Goal: Information Seeking & Learning: Check status

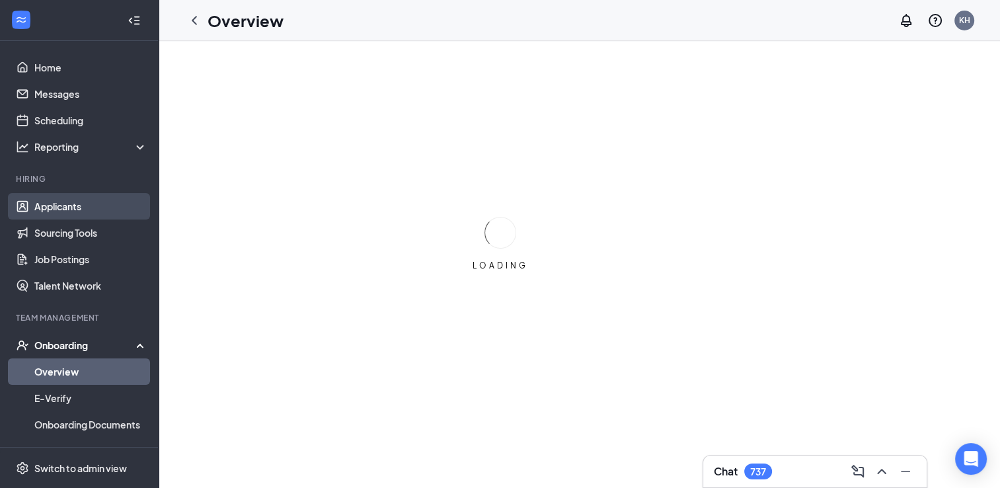
click at [73, 208] on link "Applicants" at bounding box center [90, 206] width 113 height 26
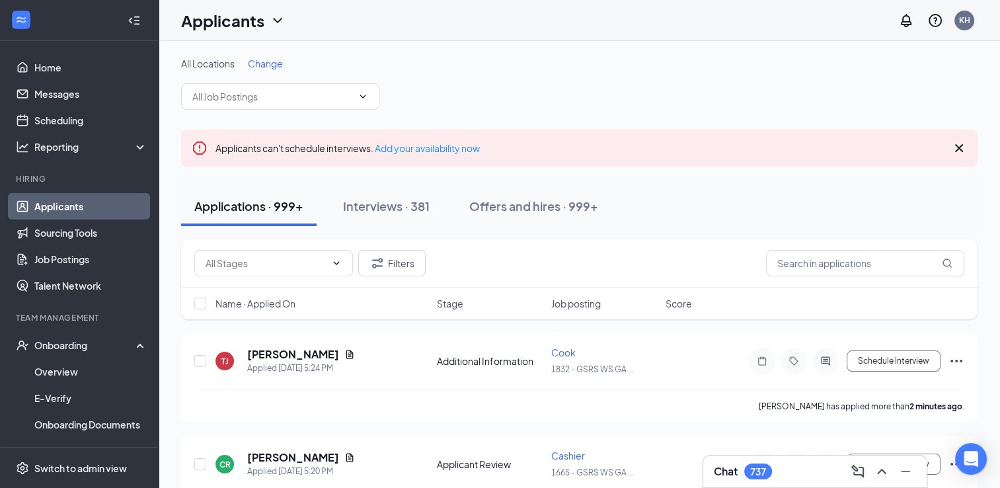
click at [270, 206] on div "Applications · 999+" at bounding box center [248, 206] width 109 height 17
click at [856, 270] on input "text" at bounding box center [865, 263] width 198 height 26
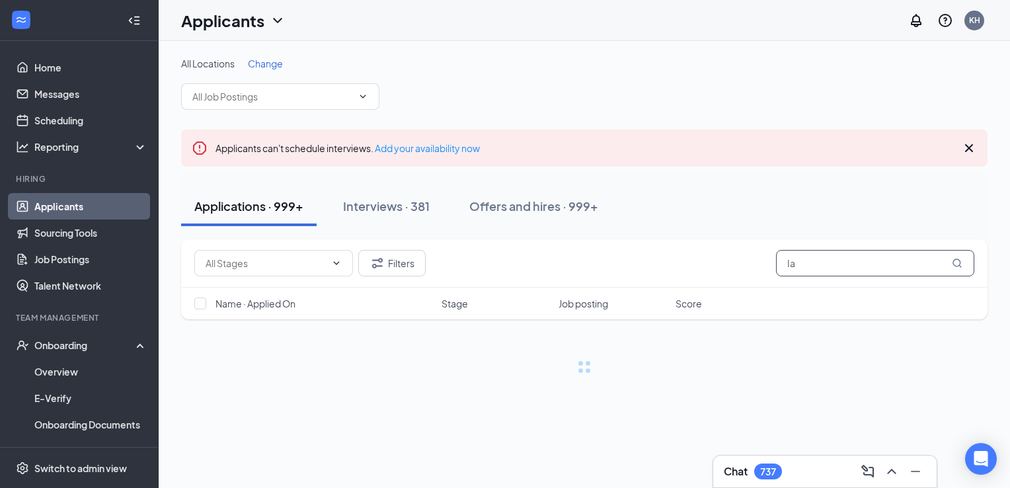
type input "I"
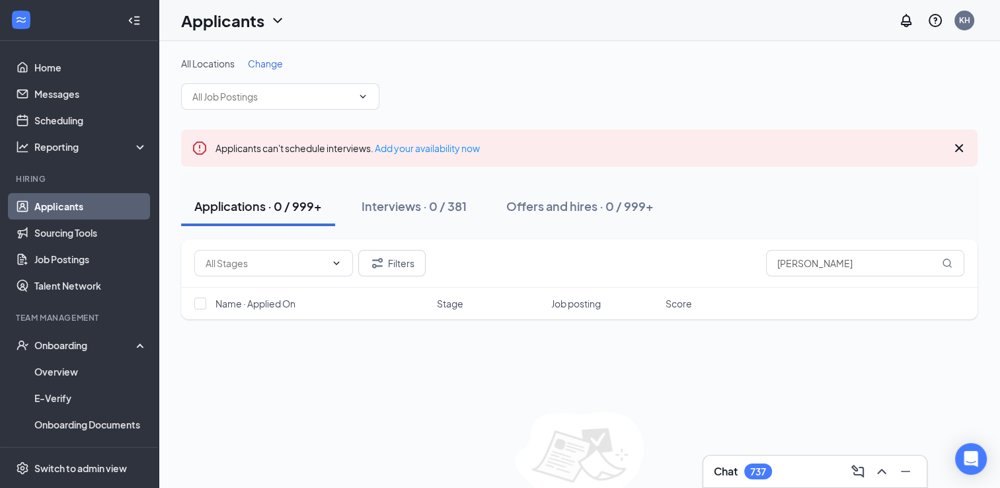
click at [263, 210] on div "Applications · 0 / 999+" at bounding box center [258, 206] width 128 height 17
click at [863, 269] on input "[PERSON_NAME]" at bounding box center [865, 263] width 198 height 26
click at [948, 260] on icon "MagnifyingGlass" at bounding box center [947, 263] width 11 height 11
click at [949, 260] on icon "MagnifyingGlass" at bounding box center [947, 263] width 9 height 9
click at [955, 256] on input "[PERSON_NAME]" at bounding box center [865, 263] width 198 height 26
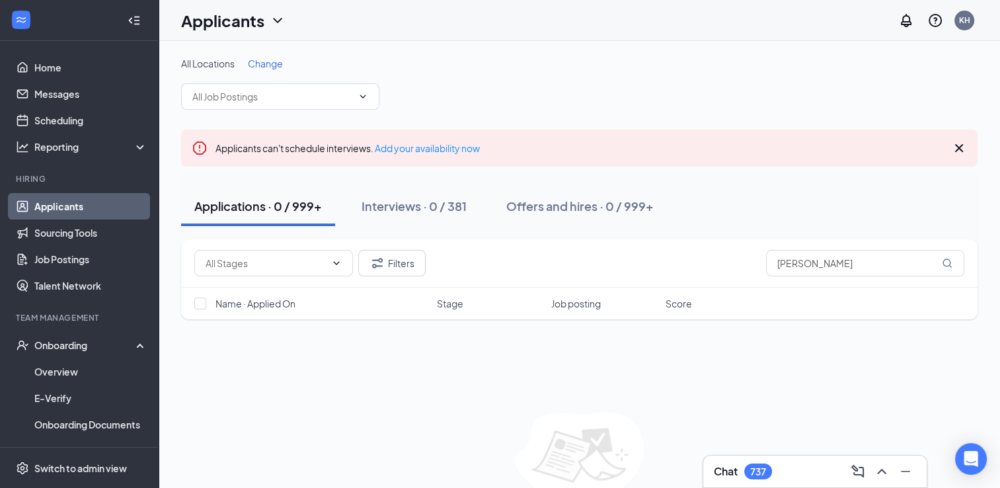
click at [867, 115] on div "All Locations Change Applicants can't schedule interviews. Add your availabilit…" at bounding box center [579, 298] width 797 height 483
click at [591, 384] on div "Filters [PERSON_NAME] Name · Applied On Stage Job posting Score No applicants f…" at bounding box center [579, 389] width 797 height 301
click at [946, 260] on icon "MagnifyingGlass" at bounding box center [947, 263] width 11 height 11
drag, startPoint x: 946, startPoint y: 260, endPoint x: 868, endPoint y: 256, distance: 78.2
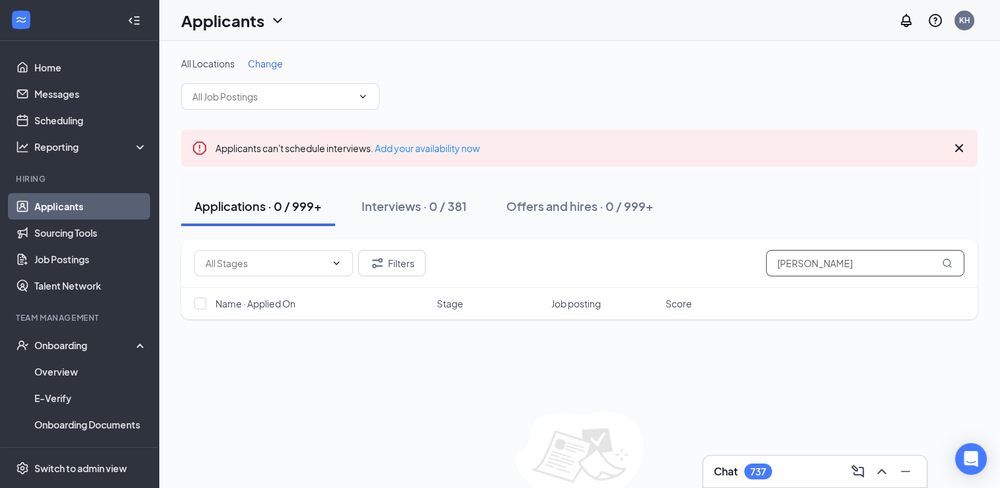
click at [868, 256] on input "[PERSON_NAME]" at bounding box center [865, 263] width 198 height 26
click at [867, 253] on input "[PERSON_NAME]" at bounding box center [865, 263] width 198 height 26
click at [957, 146] on icon "Cross" at bounding box center [959, 148] width 8 height 8
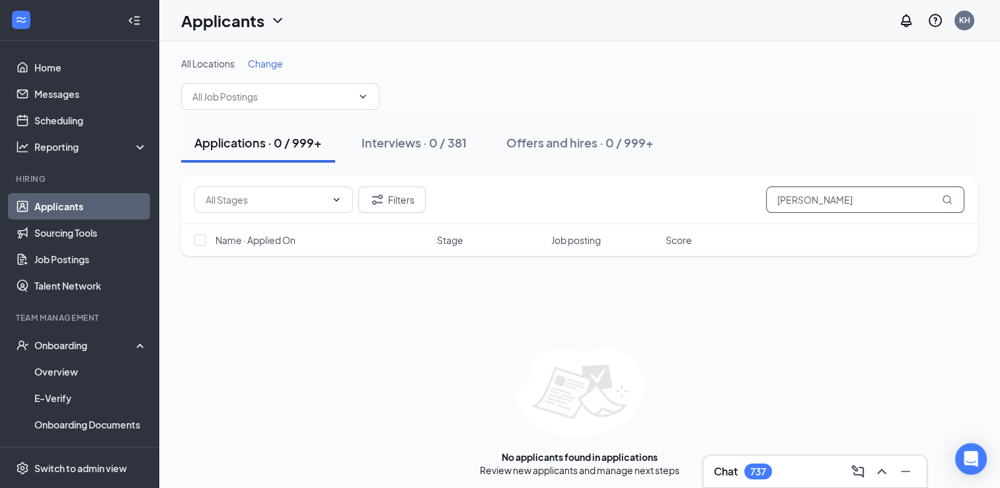
click at [944, 198] on icon "MagnifyingGlass" at bounding box center [947, 199] width 11 height 11
click at [858, 198] on input "[PERSON_NAME]" at bounding box center [865, 199] width 198 height 26
type input "Z"
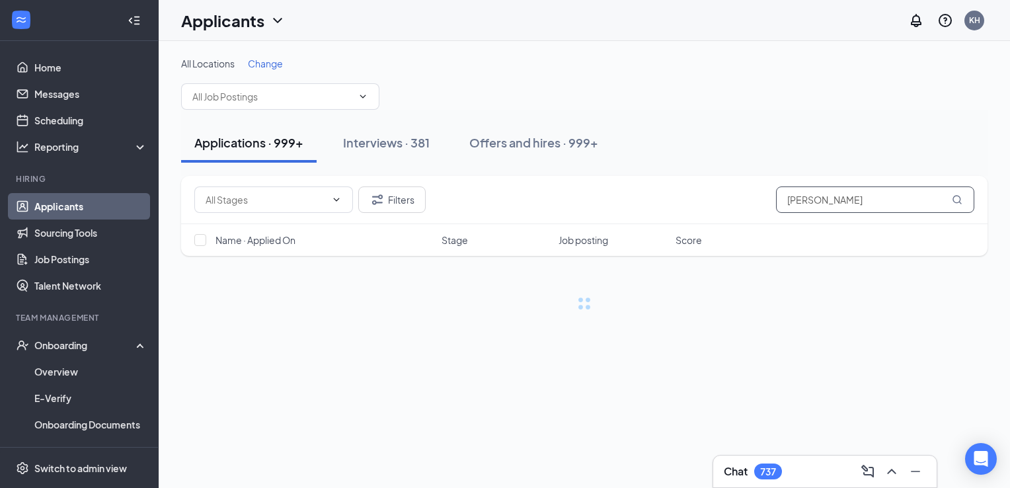
type input "[PERSON_NAME]"
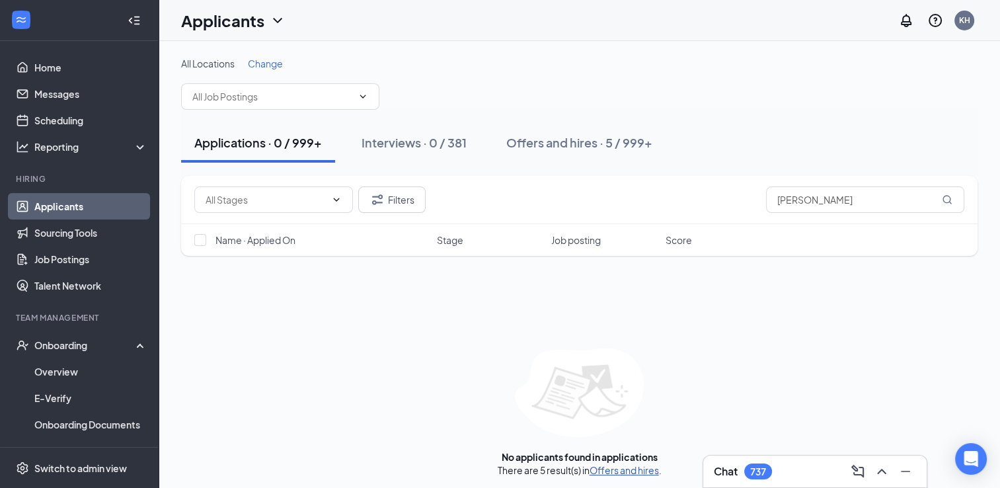
click at [620, 468] on link "Offers and hires" at bounding box center [624, 470] width 69 height 12
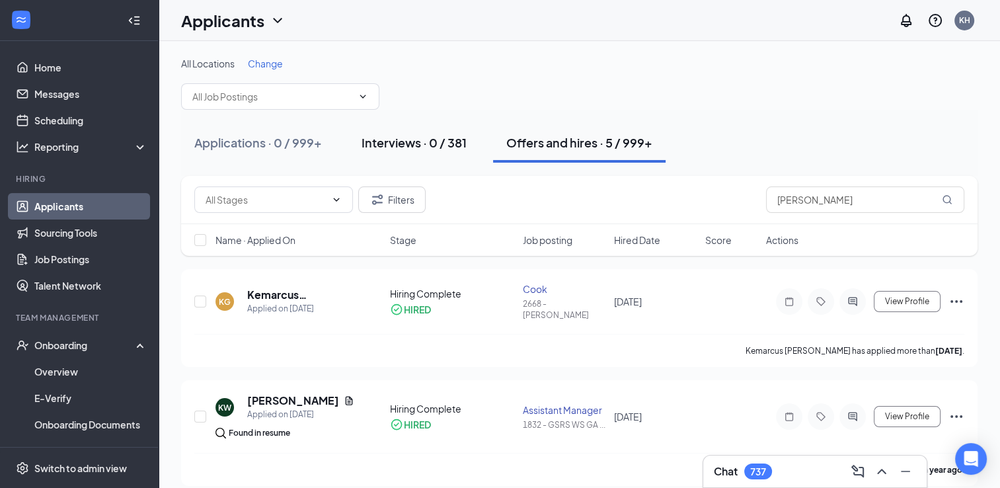
click at [419, 145] on div "Interviews · 0 / 381" at bounding box center [414, 142] width 105 height 17
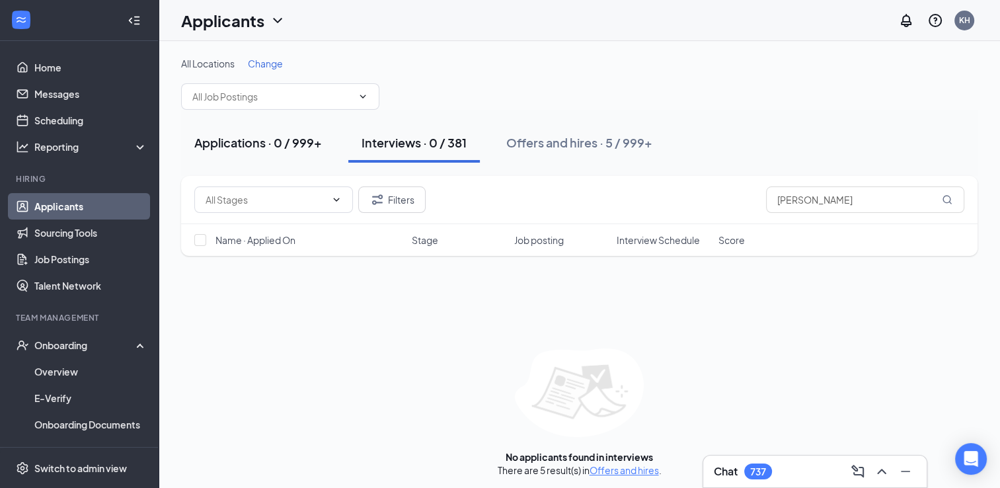
click at [280, 143] on div "Applications · 0 / 999+" at bounding box center [258, 142] width 128 height 17
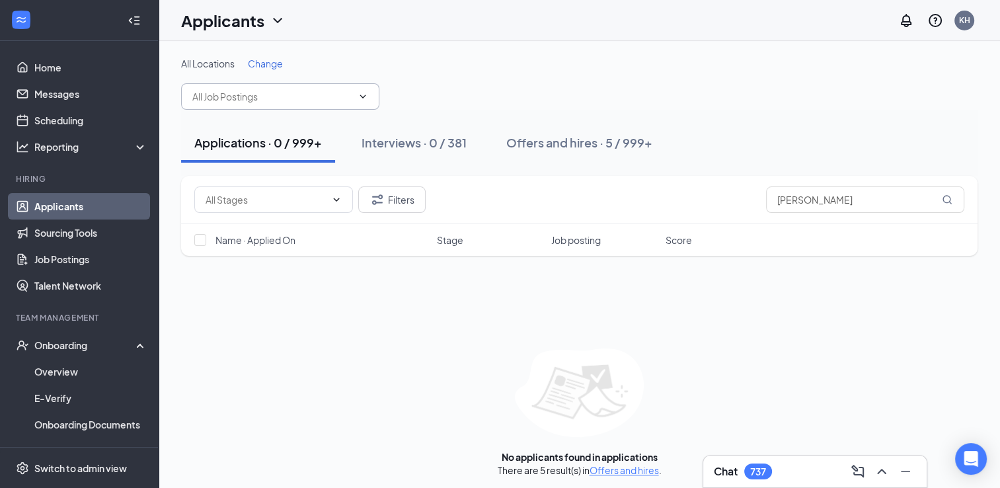
click at [350, 98] on input "text" at bounding box center [272, 96] width 160 height 15
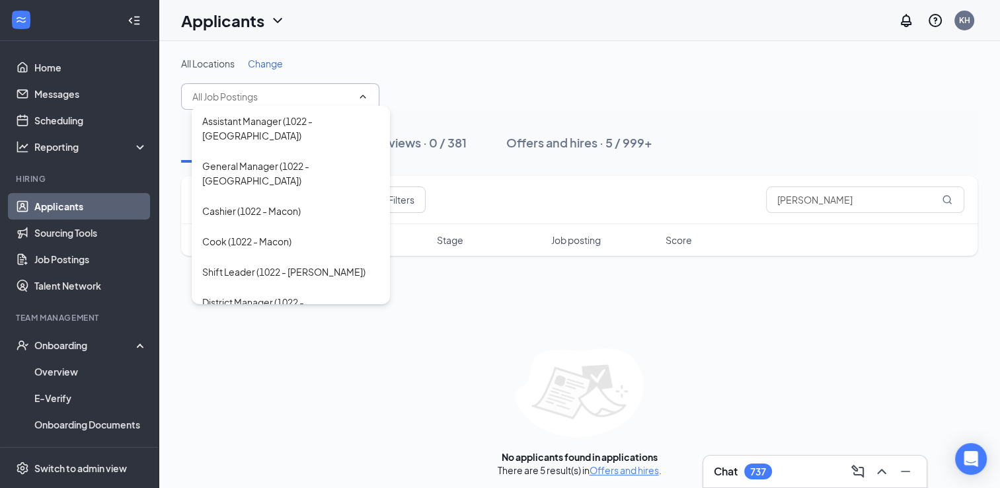
click at [350, 98] on input "text" at bounding box center [272, 96] width 160 height 15
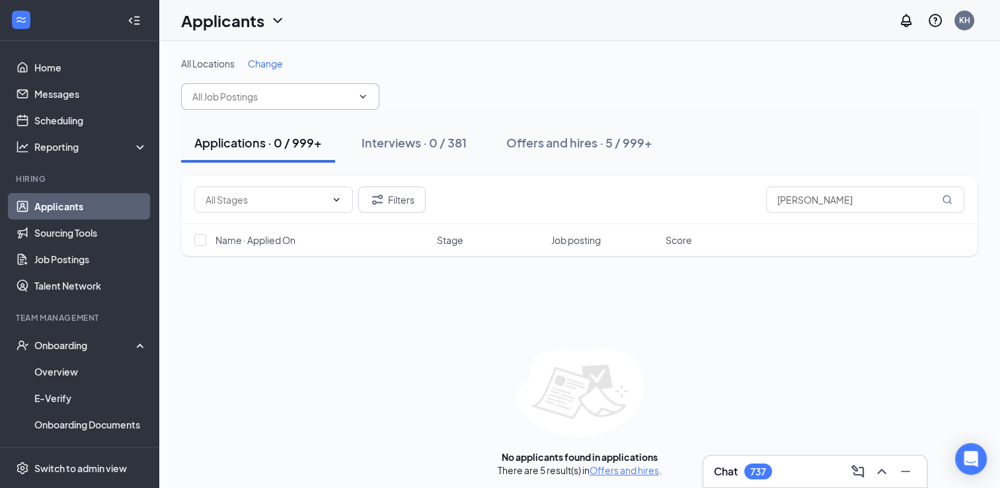
click at [350, 98] on input "text" at bounding box center [272, 96] width 160 height 15
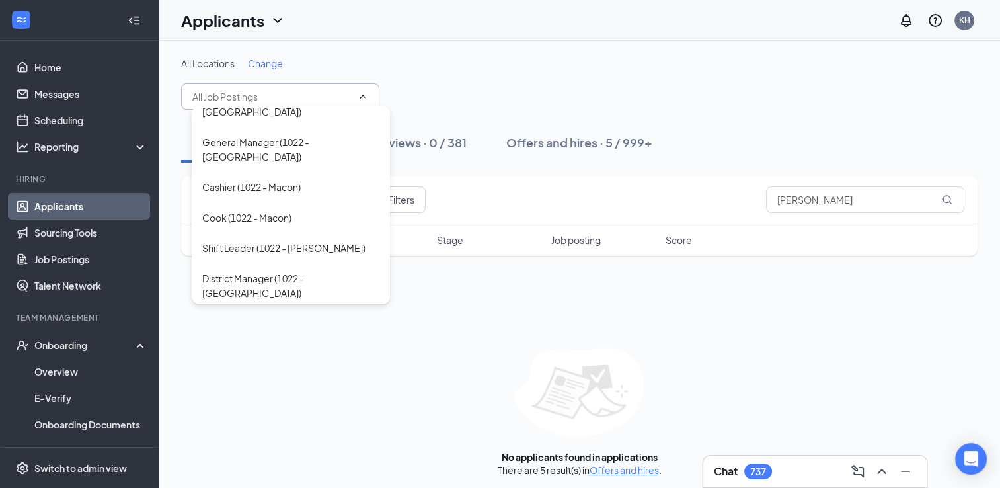
scroll to position [26, 0]
click at [392, 297] on div "Filters [PERSON_NAME] Name · Applied On Stage Job posting Score No applicants f…" at bounding box center [579, 326] width 797 height 301
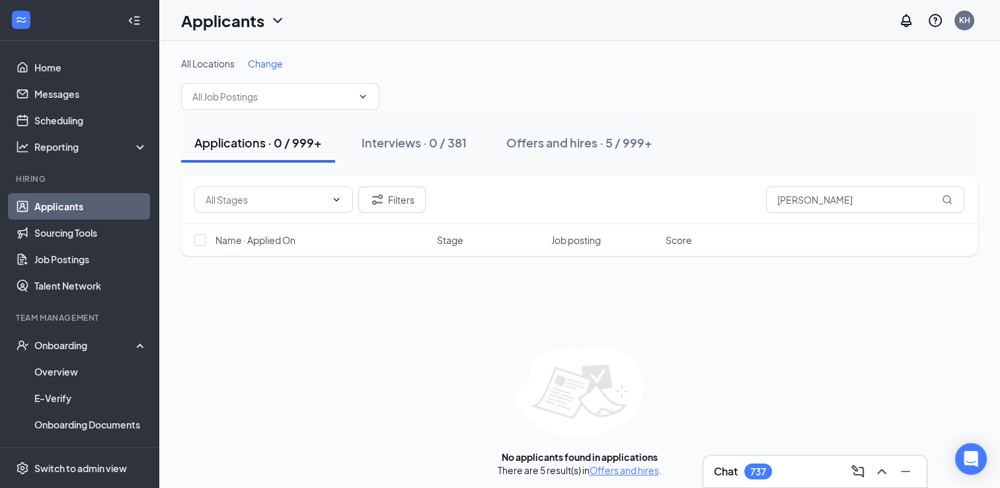
click at [392, 297] on div "Filters [PERSON_NAME] Name · Applied On Stage Job posting Score No applicants f…" at bounding box center [579, 326] width 797 height 301
click at [360, 97] on icon "ChevronDown" at bounding box center [363, 96] width 11 height 11
click at [361, 97] on icon "ChevronDown" at bounding box center [363, 96] width 11 height 11
click at [347, 95] on input "text" at bounding box center [272, 96] width 160 height 15
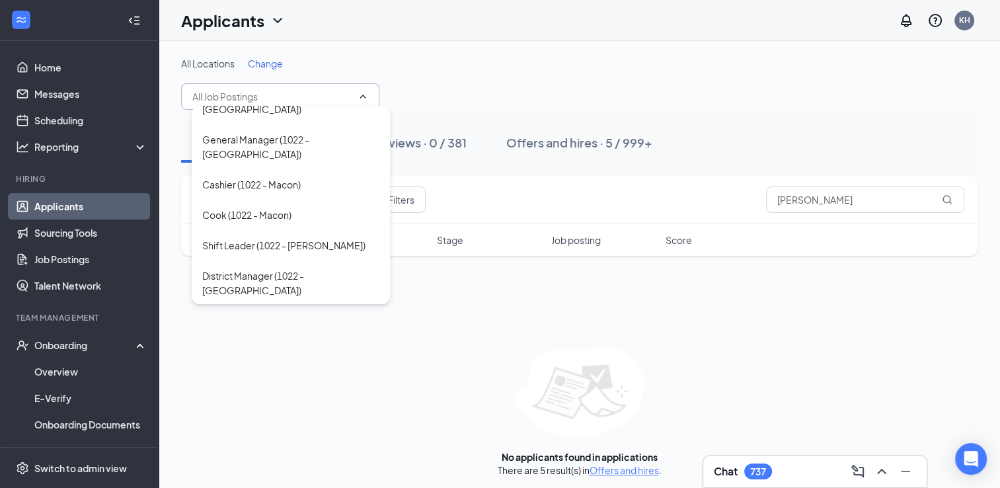
click at [347, 95] on input "text" at bounding box center [272, 96] width 160 height 15
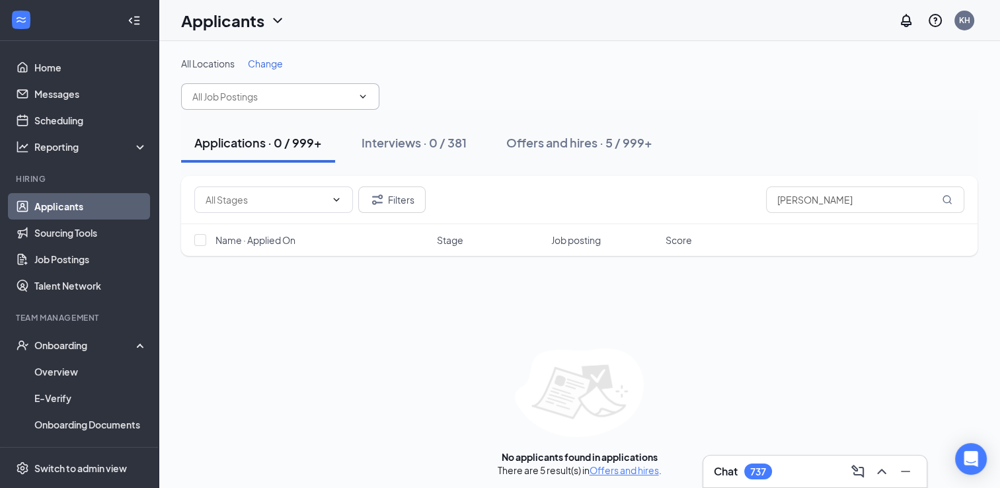
click at [347, 95] on input "text" at bounding box center [272, 96] width 160 height 15
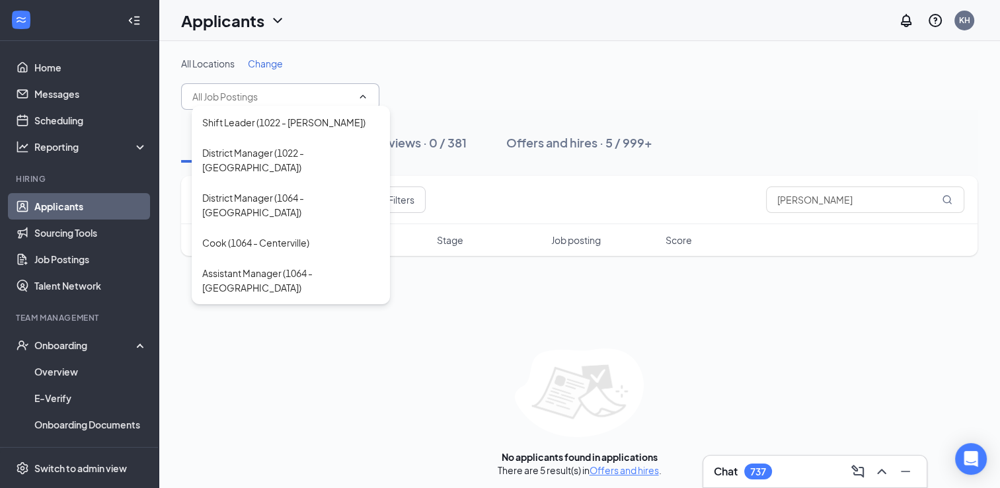
scroll to position [159, 0]
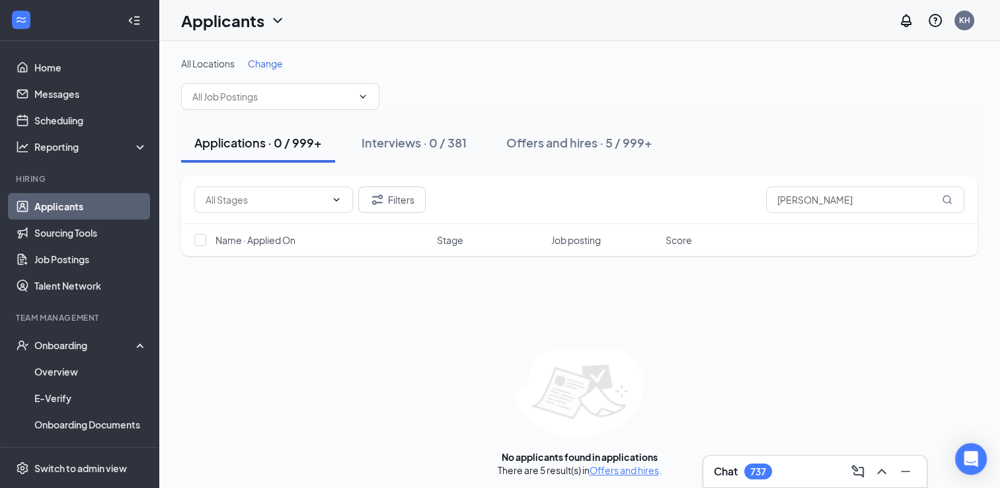
click at [399, 294] on div "Filters [PERSON_NAME] Name · Applied On Stage Job posting Score No applicants f…" at bounding box center [579, 326] width 797 height 301
click at [360, 95] on icon "ChevronDown" at bounding box center [363, 96] width 11 height 11
click at [331, 96] on input "text" at bounding box center [272, 96] width 160 height 15
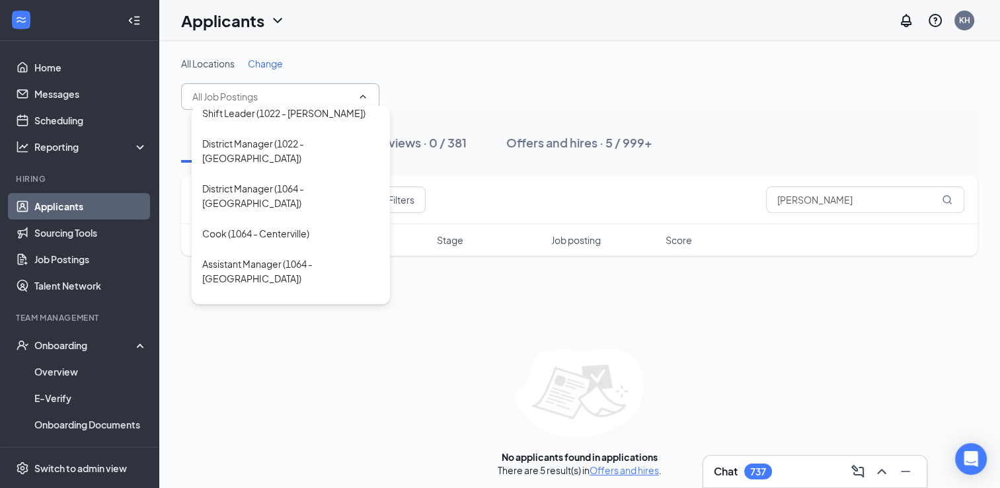
click at [292, 346] on div "Shift Leader (1064 - Centerville)" at bounding box center [270, 353] width 136 height 15
type input "Shift Leader (1064 - Centerville)"
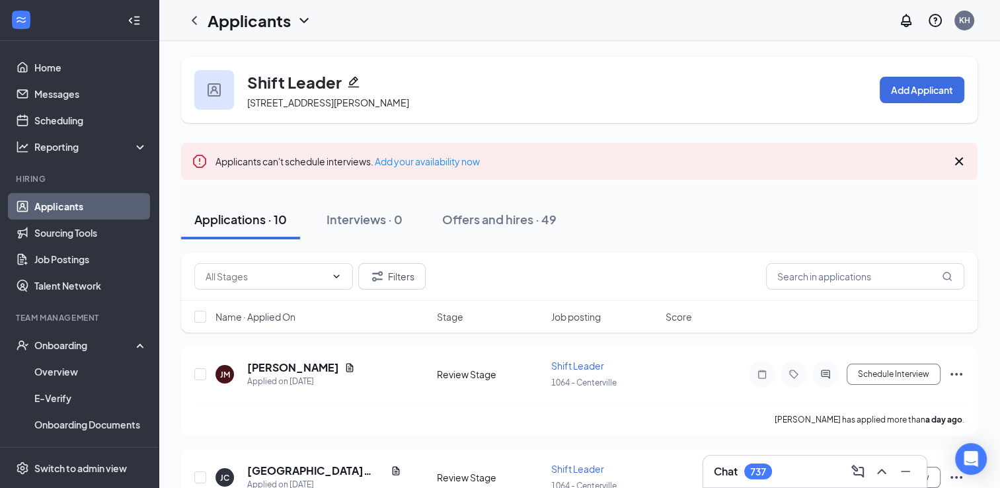
click at [59, 210] on link "Applicants" at bounding box center [90, 206] width 113 height 26
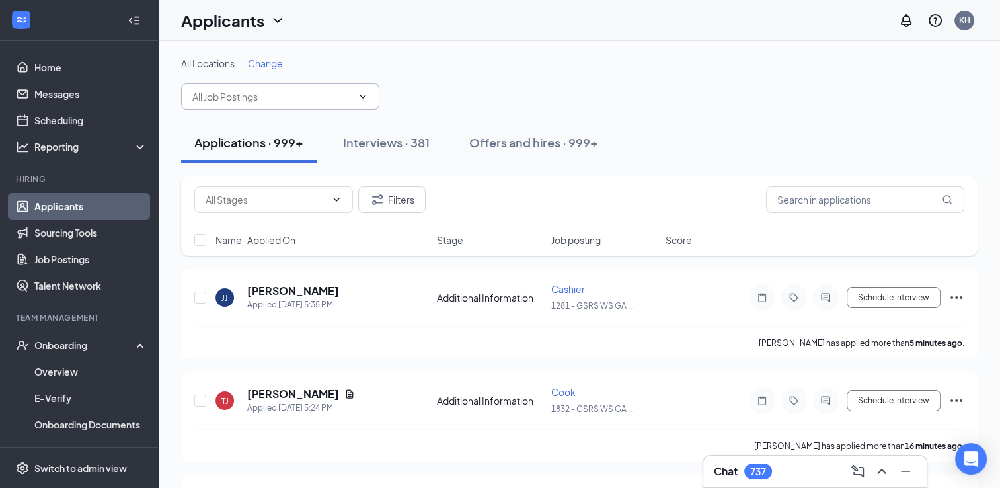
click at [263, 99] on input "text" at bounding box center [272, 96] width 160 height 15
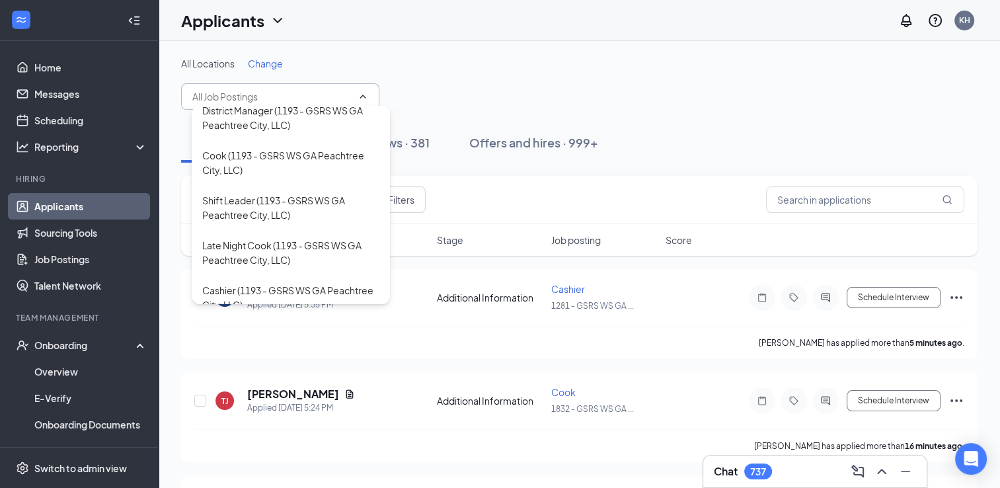
scroll to position [1825, 0]
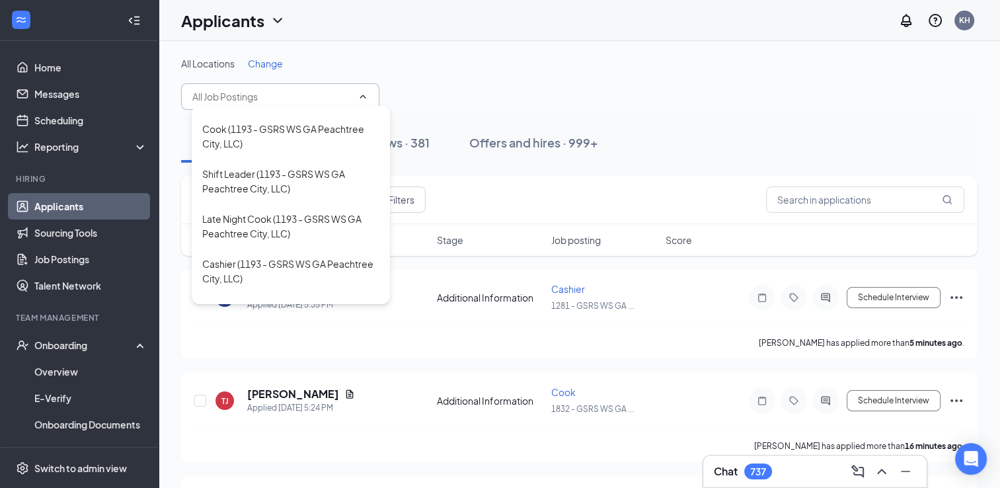
click at [259, 100] on input "text" at bounding box center [272, 96] width 160 height 15
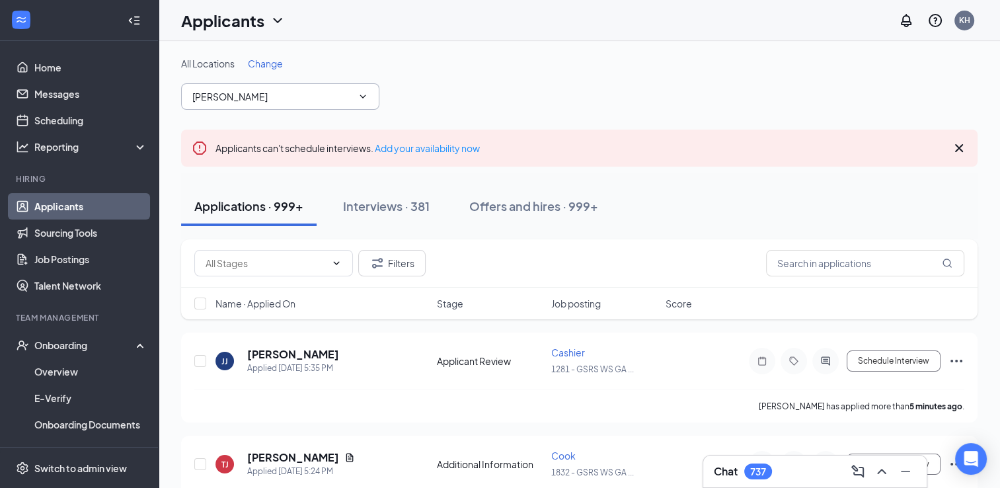
type input "[PERSON_NAME]"
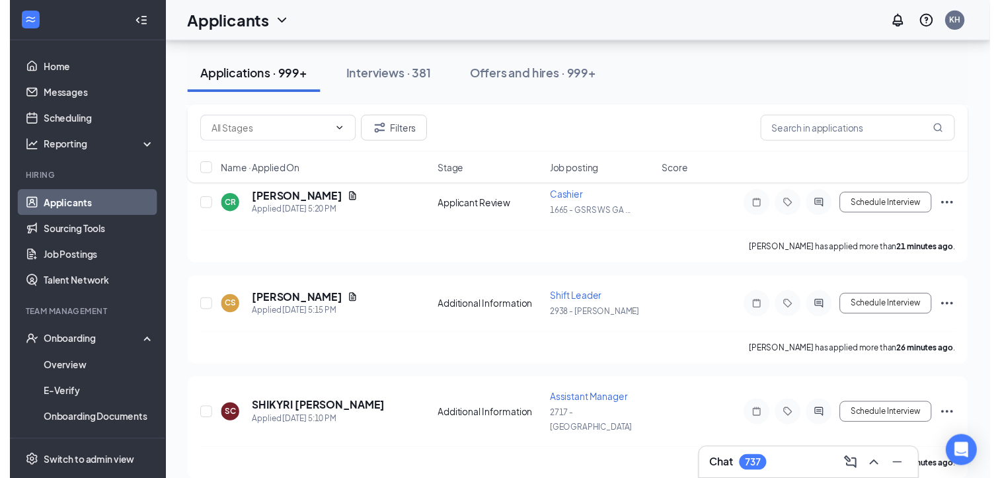
scroll to position [387, 0]
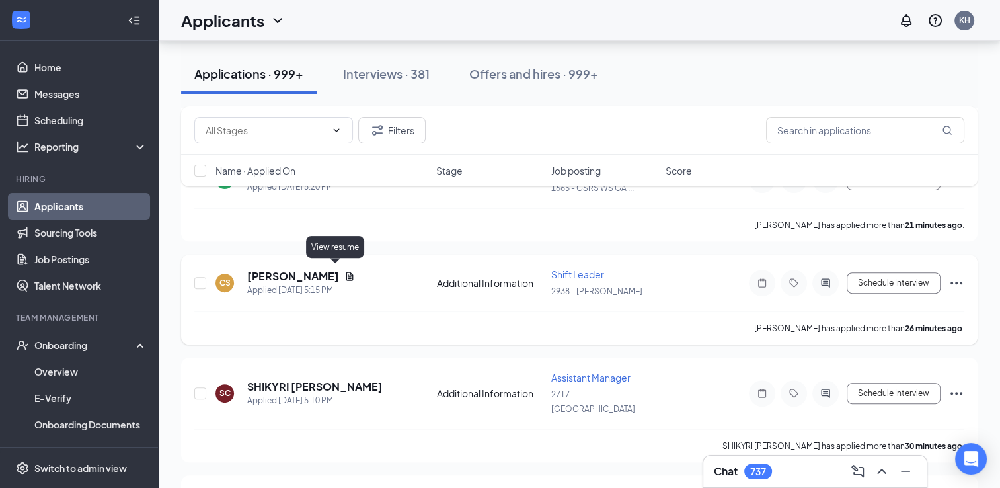
click at [344, 271] on icon "Document" at bounding box center [349, 276] width 11 height 11
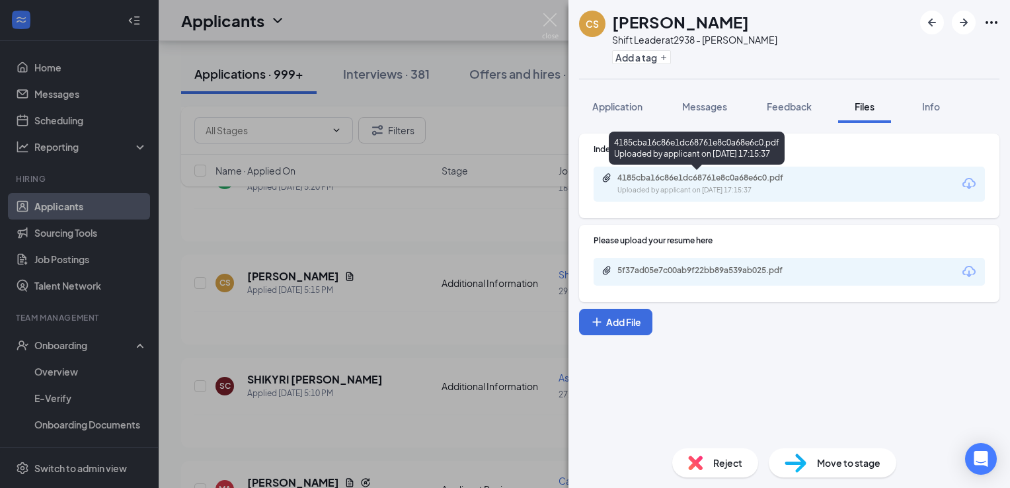
click at [685, 179] on div "4185cba16c86e1dc68761e8c0a68e6c0.pdf" at bounding box center [710, 178] width 185 height 11
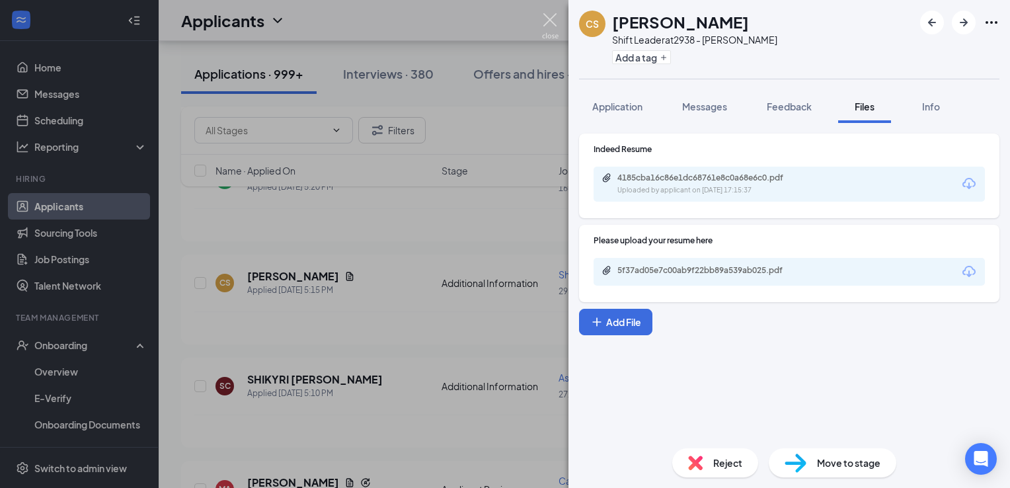
click at [553, 17] on img at bounding box center [550, 26] width 17 height 26
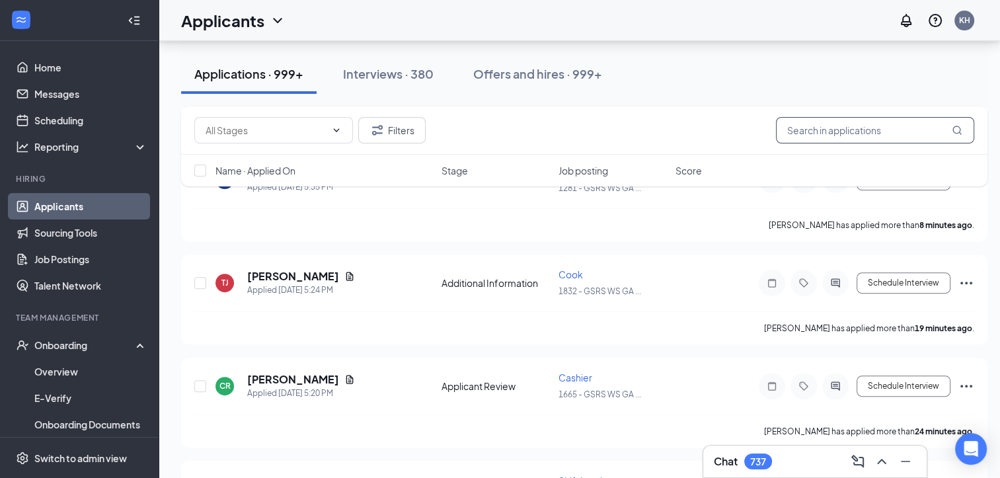
click at [836, 140] on input "text" at bounding box center [875, 130] width 198 height 26
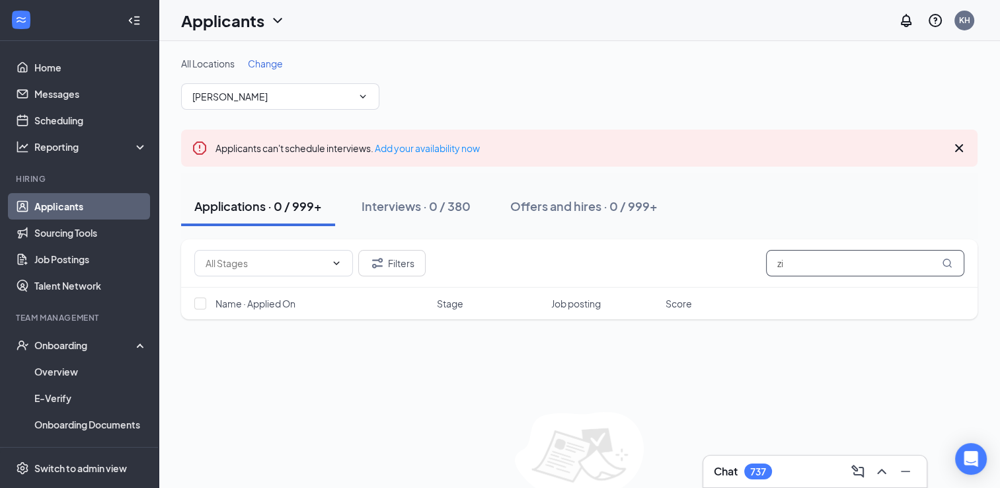
type input "z"
type input "[PERSON_NAME]"
click at [873, 218] on div "Applications · 0 / 999+ Interviews · 0 / 380 Offers and hires · 5 / 999+" at bounding box center [579, 206] width 797 height 40
click at [894, 247] on div "Filters [PERSON_NAME]" at bounding box center [579, 263] width 797 height 48
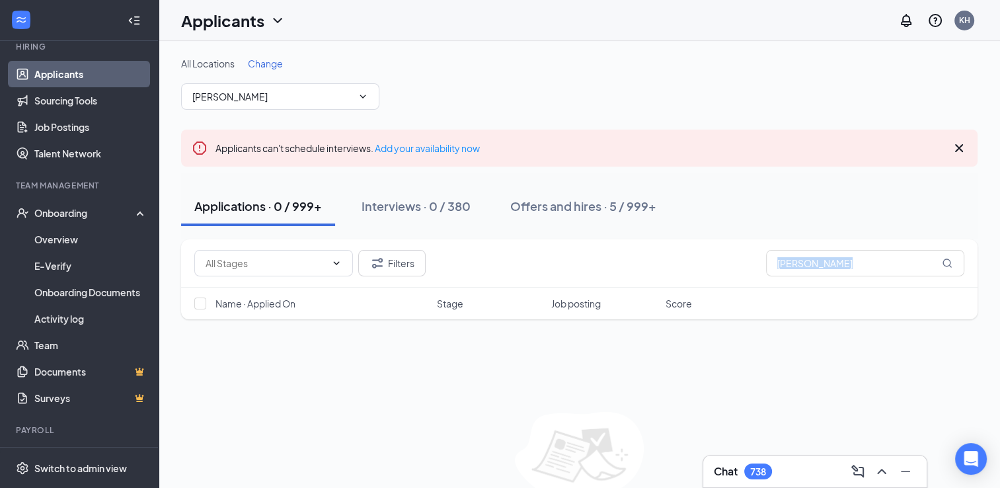
scroll to position [159, 0]
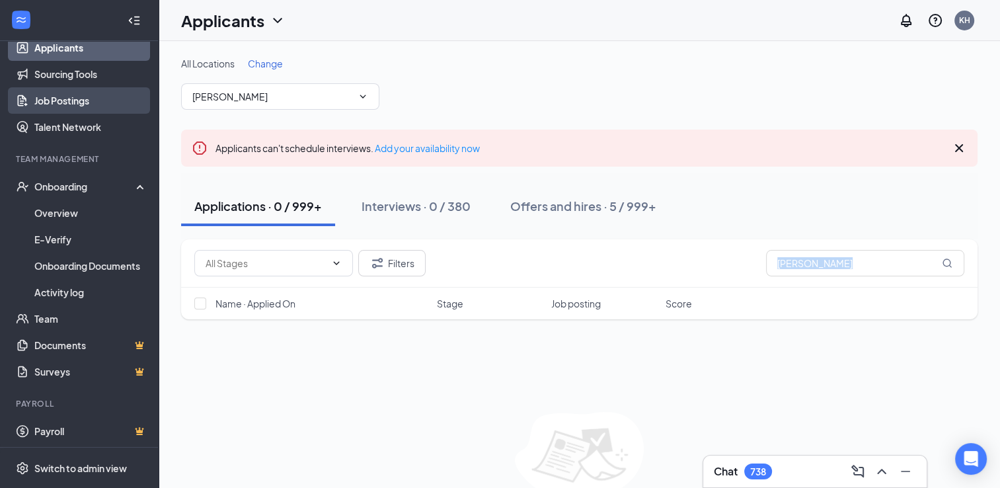
click at [88, 102] on link "Job Postings" at bounding box center [90, 100] width 113 height 26
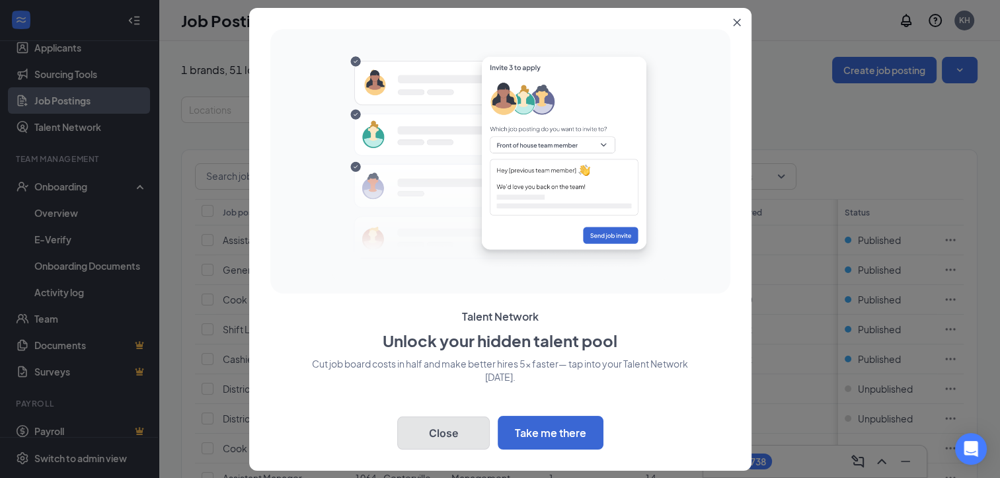
click at [457, 437] on button "Close" at bounding box center [443, 433] width 93 height 33
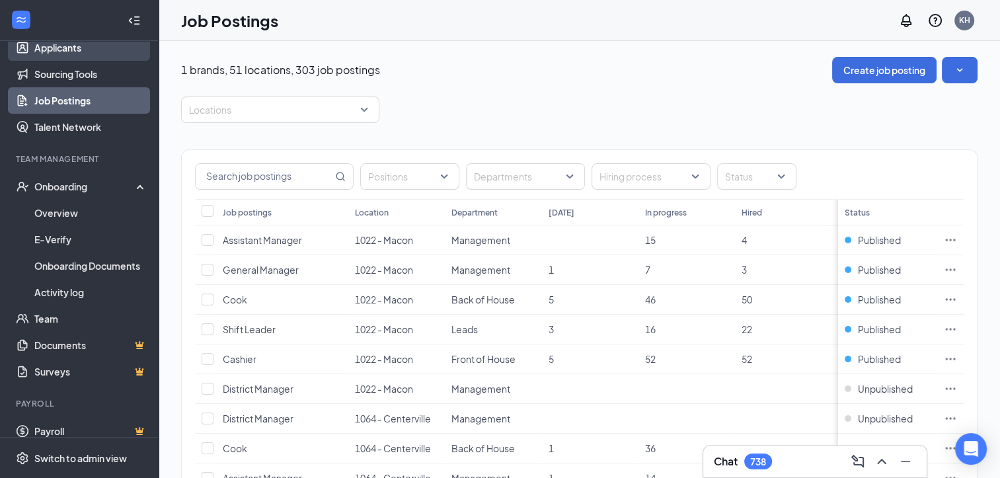
click at [60, 50] on link "Applicants" at bounding box center [90, 47] width 113 height 26
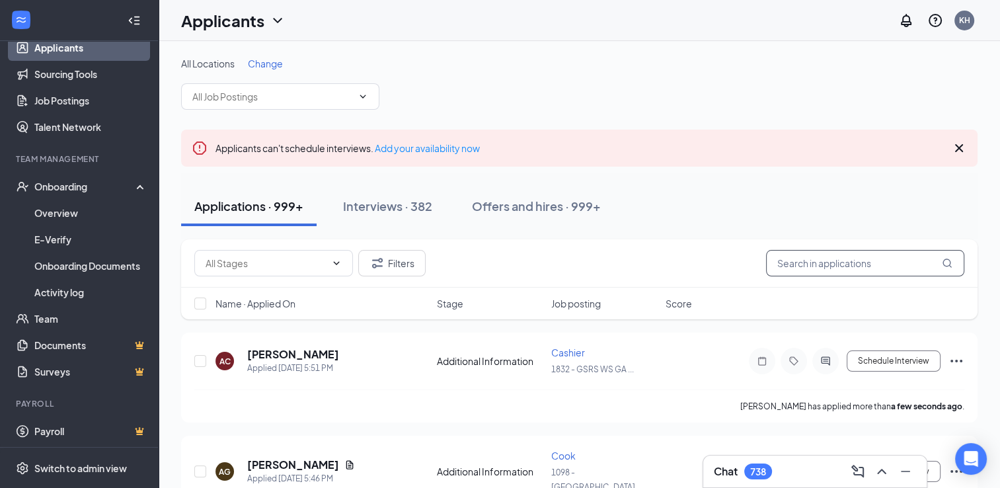
click at [816, 274] on input "text" at bounding box center [865, 263] width 198 height 26
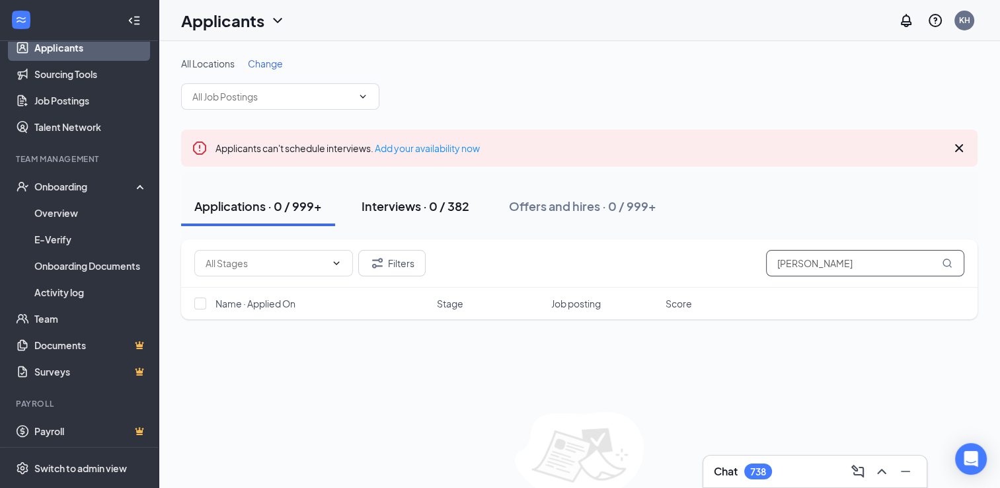
type input "[PERSON_NAME]"
click at [422, 203] on div "Interviews · 0 / 382" at bounding box center [416, 206] width 108 height 17
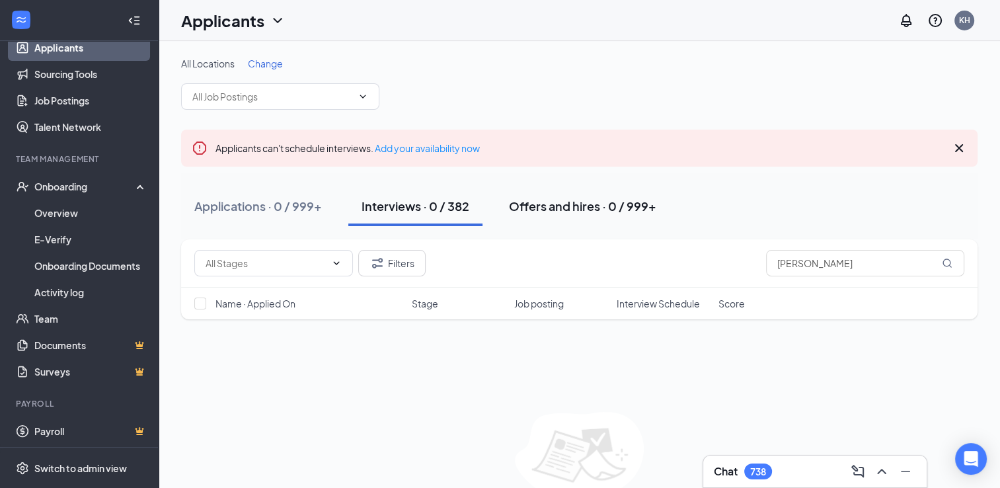
click at [571, 204] on div "Offers and hires · 0 / 999+" at bounding box center [582, 206] width 147 height 17
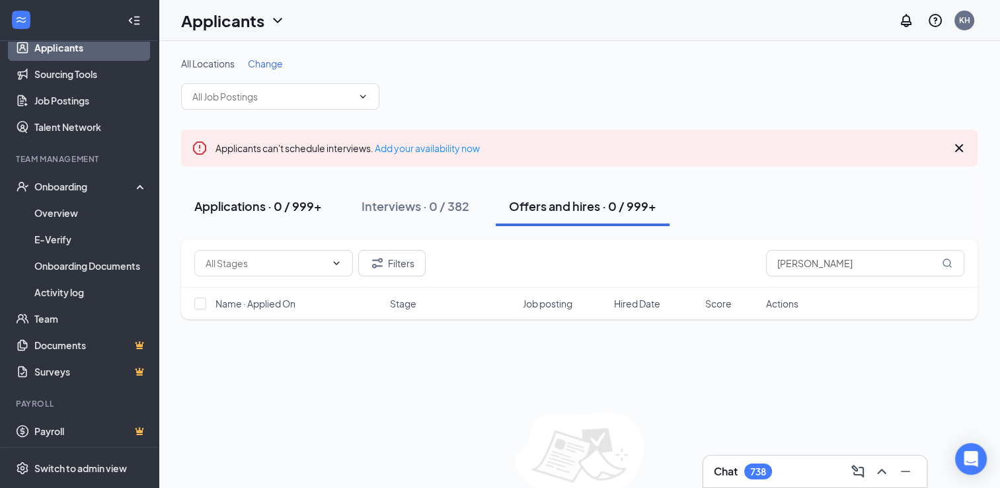
click at [243, 207] on div "Applications · 0 / 999+" at bounding box center [258, 206] width 128 height 17
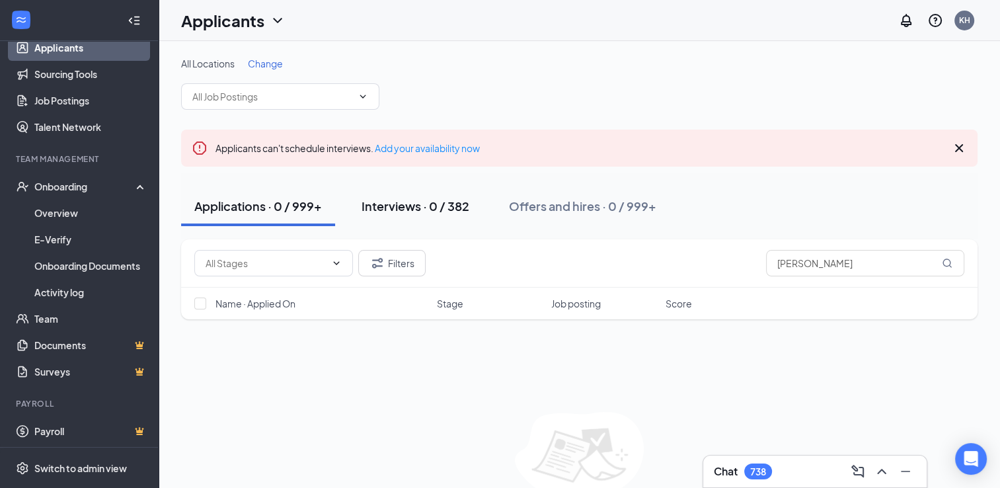
click at [395, 204] on div "Interviews · 0 / 382" at bounding box center [416, 206] width 108 height 17
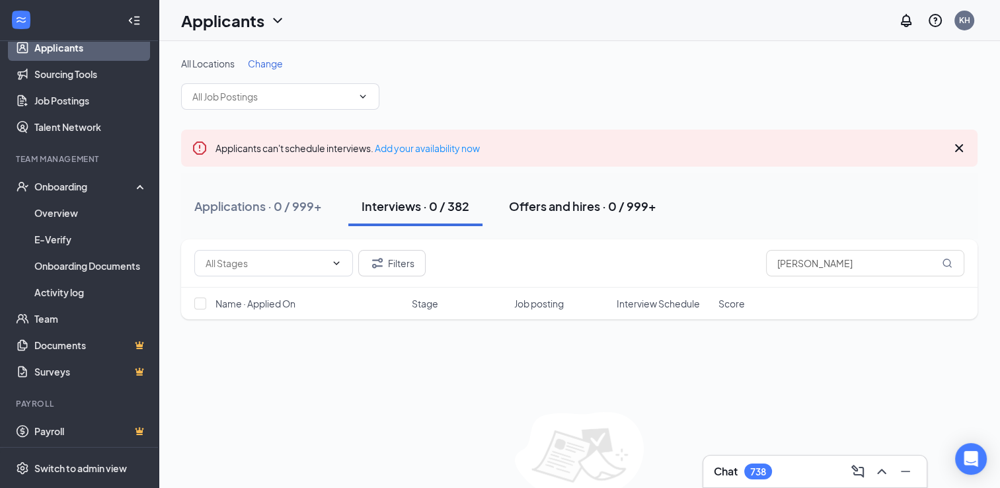
click at [595, 210] on div "Offers and hires · 0 / 999+" at bounding box center [582, 206] width 147 height 17
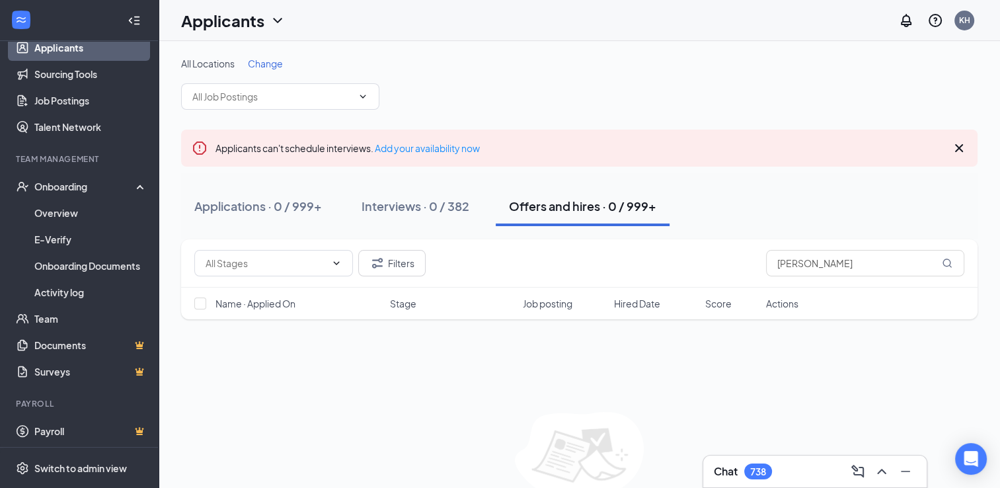
click at [595, 210] on div "Offers and hires · 0 / 999+" at bounding box center [582, 206] width 147 height 17
